Goal: Check status: Check status

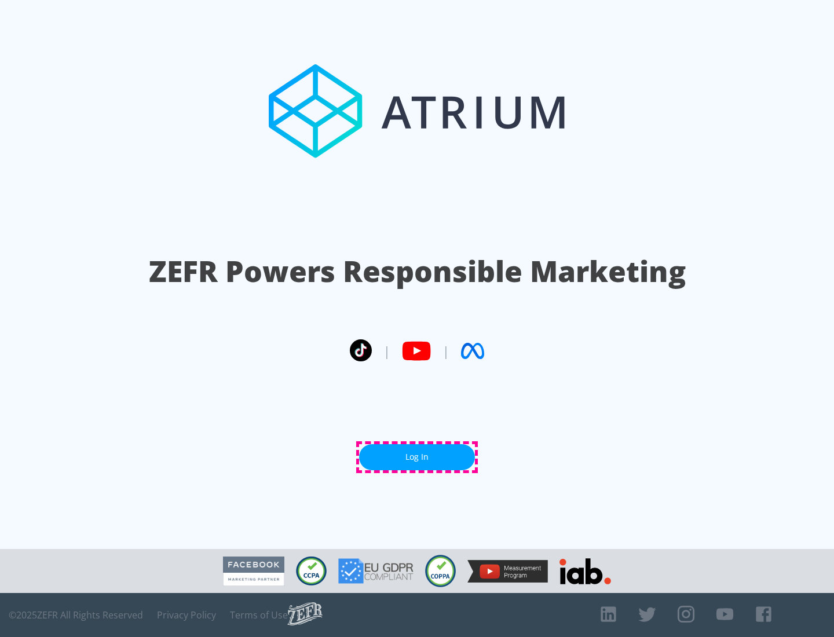
click at [417, 457] on link "Log In" at bounding box center [417, 457] width 116 height 26
